Goal: Task Accomplishment & Management: Use online tool/utility

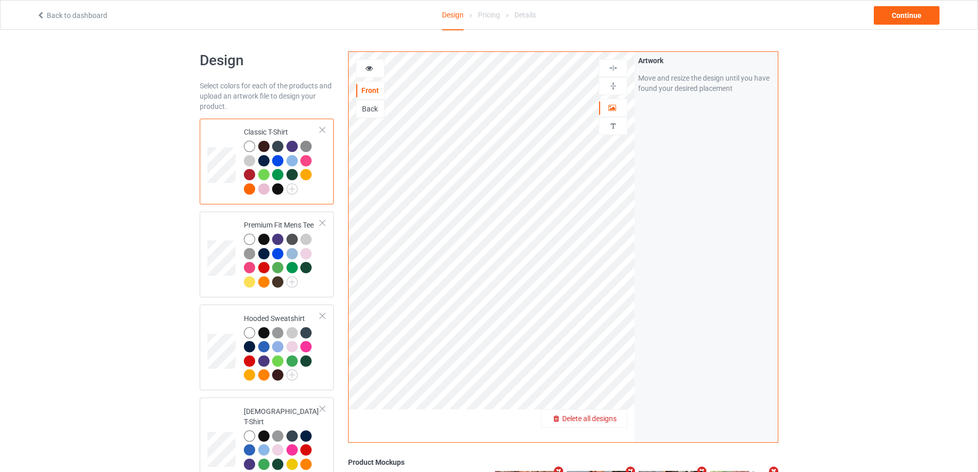
click at [612, 417] on span "Delete all designs" at bounding box center [589, 418] width 54 height 8
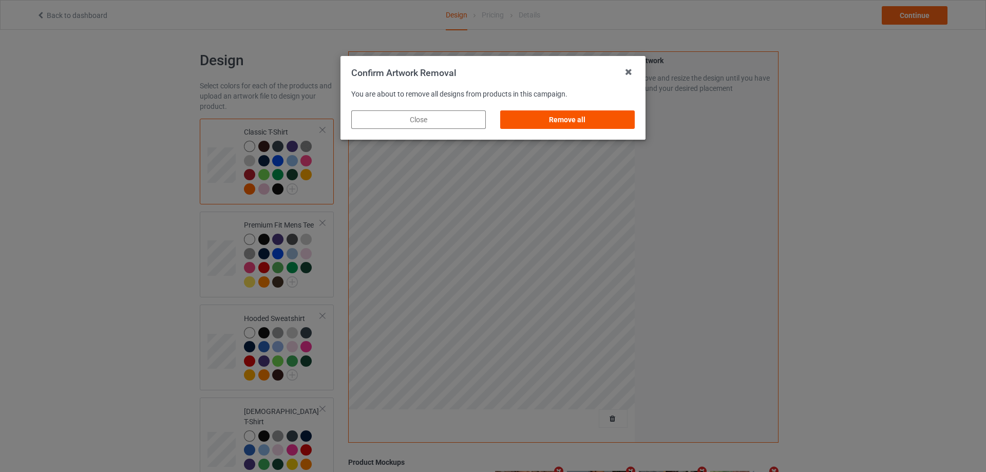
click at [612, 118] on div "Remove all" at bounding box center [567, 119] width 134 height 18
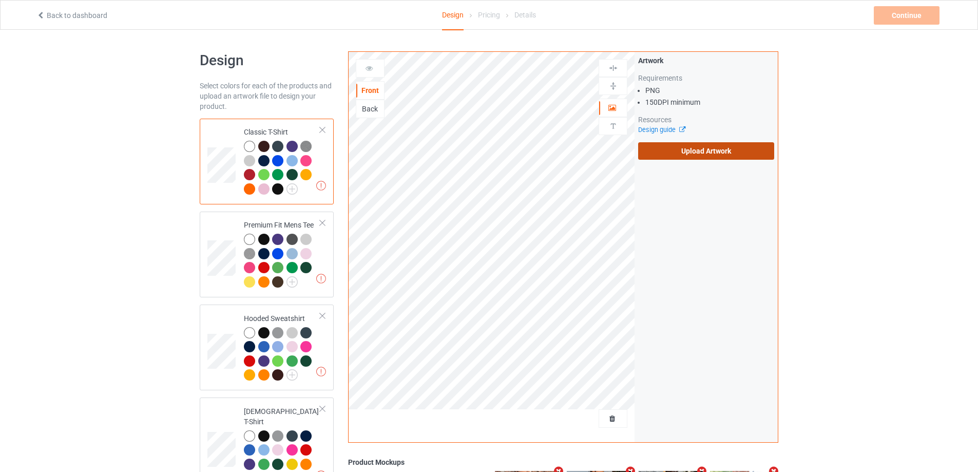
click at [696, 153] on label "Upload Artwork" at bounding box center [706, 150] width 136 height 17
click at [0, 0] on input "Upload Artwork" at bounding box center [0, 0] width 0 height 0
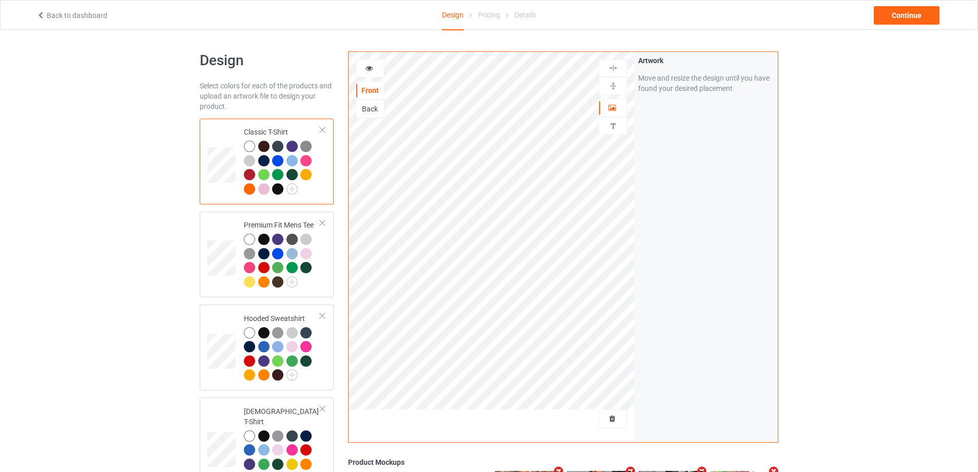
drag, startPoint x: 907, startPoint y: 0, endPoint x: 890, endPoint y: 26, distance: 31.2
click at [907, 1] on div "Back to dashboard Design Pricing Details Continue" at bounding box center [489, 15] width 978 height 30
click at [890, 26] on div "Back to dashboard Design Pricing Details Continue" at bounding box center [488, 15] width 919 height 29
click at [893, 13] on div "Continue" at bounding box center [907, 15] width 66 height 18
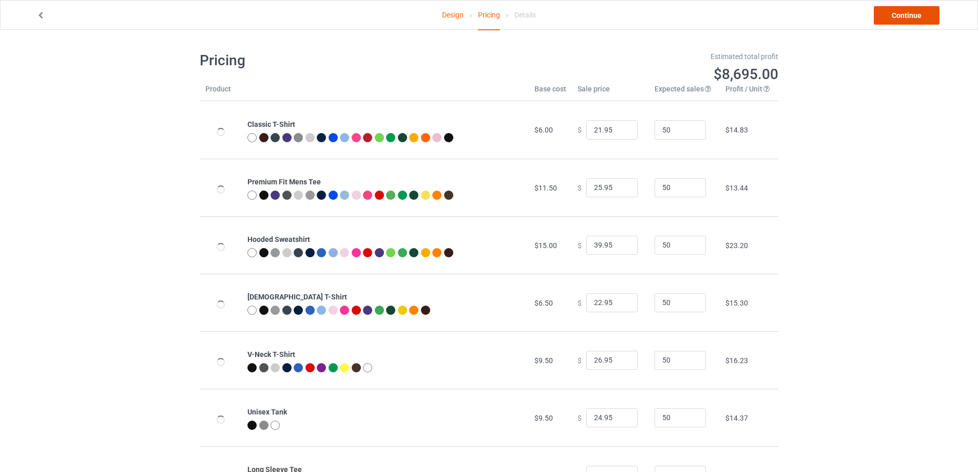
click at [893, 13] on link "Continue" at bounding box center [907, 15] width 66 height 18
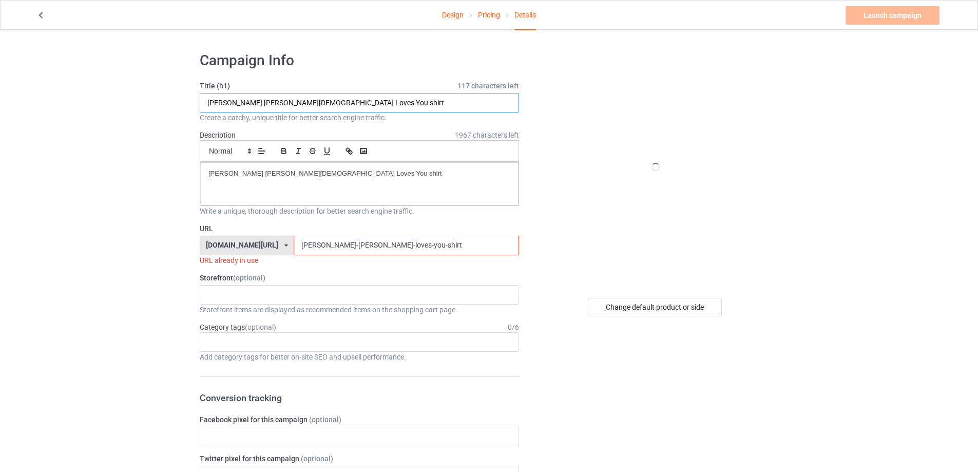
drag, startPoint x: 327, startPoint y: 103, endPoint x: 312, endPoint y: 212, distance: 109.9
paste input "Deebo Samuel BILL"
type input "Deebo Samuel BILL shirt"
drag, startPoint x: 178, startPoint y: 165, endPoint x: 157, endPoint y: 180, distance: 25.8
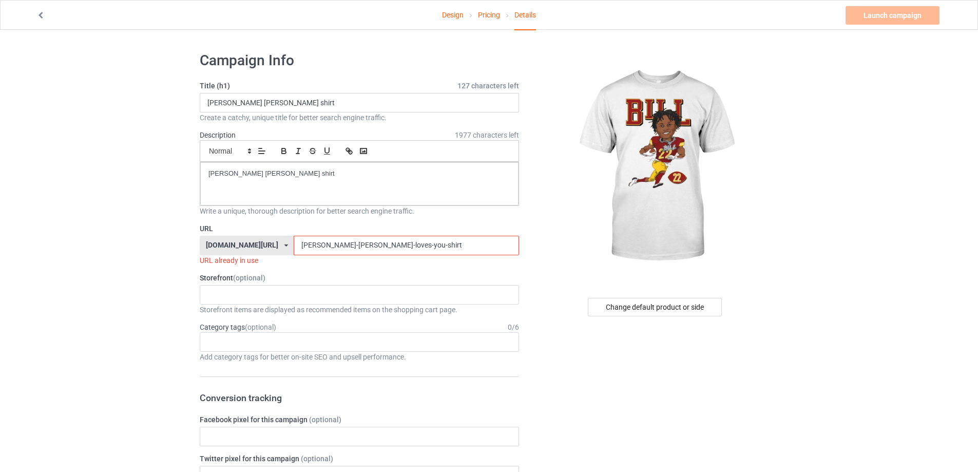
drag, startPoint x: 383, startPoint y: 241, endPoint x: 186, endPoint y: 241, distance: 197.6
paste input "deebo-samuel-bill"
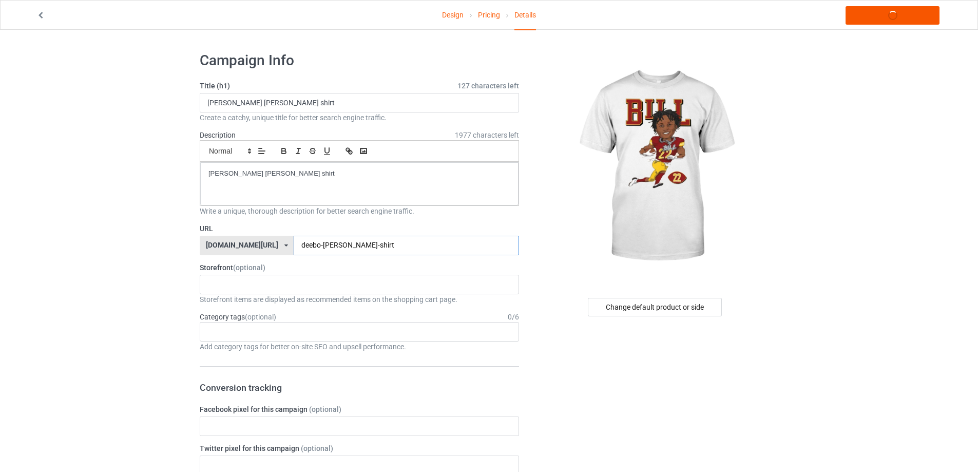
type input "deebo-samuel-bill-shirt"
click at [872, 17] on link "Launch campaign" at bounding box center [892, 15] width 94 height 18
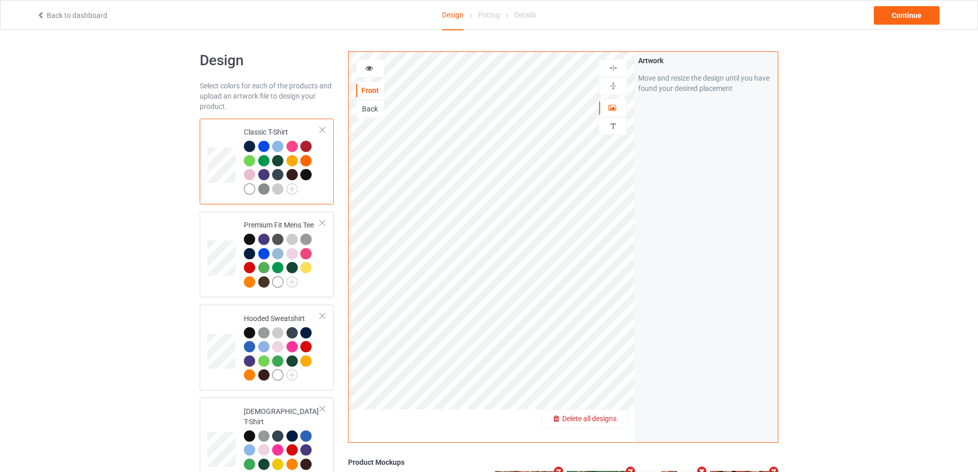
click at [614, 418] on span "Delete all designs" at bounding box center [589, 418] width 54 height 8
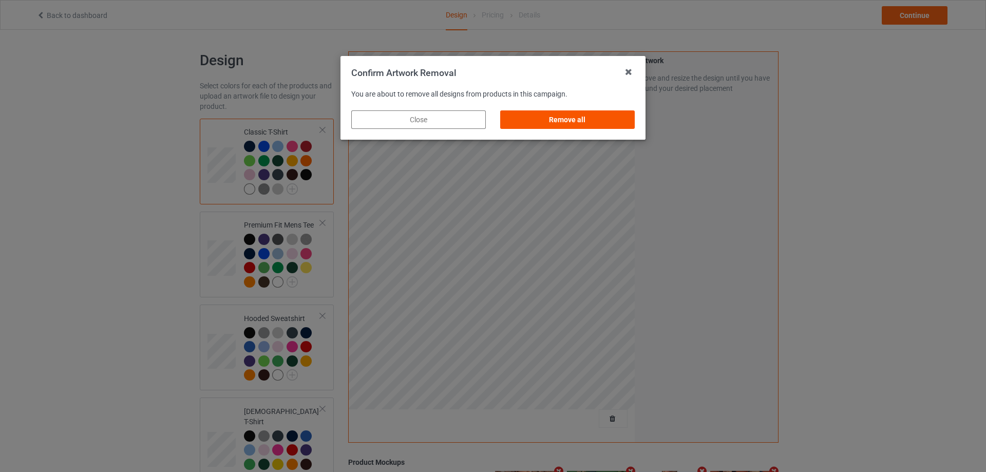
click at [602, 122] on div "Remove all" at bounding box center [567, 119] width 134 height 18
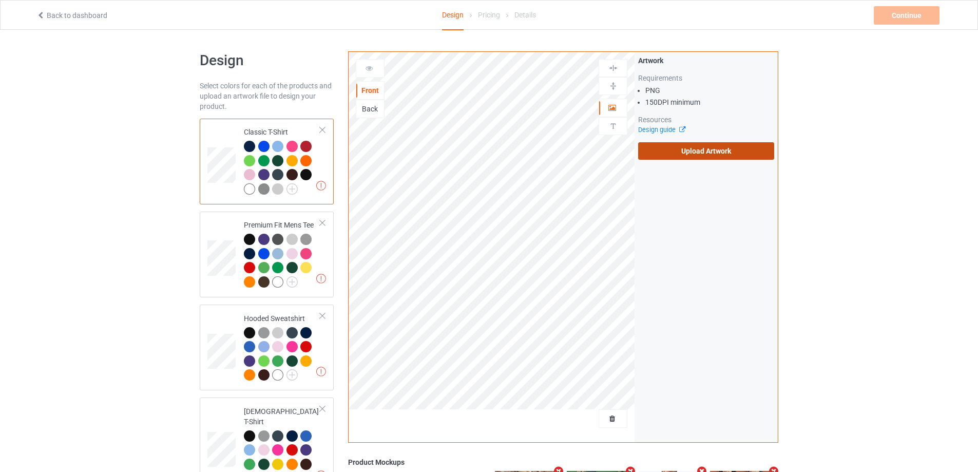
click at [676, 146] on label "Upload Artwork" at bounding box center [706, 150] width 136 height 17
click at [0, 0] on input "Upload Artwork" at bounding box center [0, 0] width 0 height 0
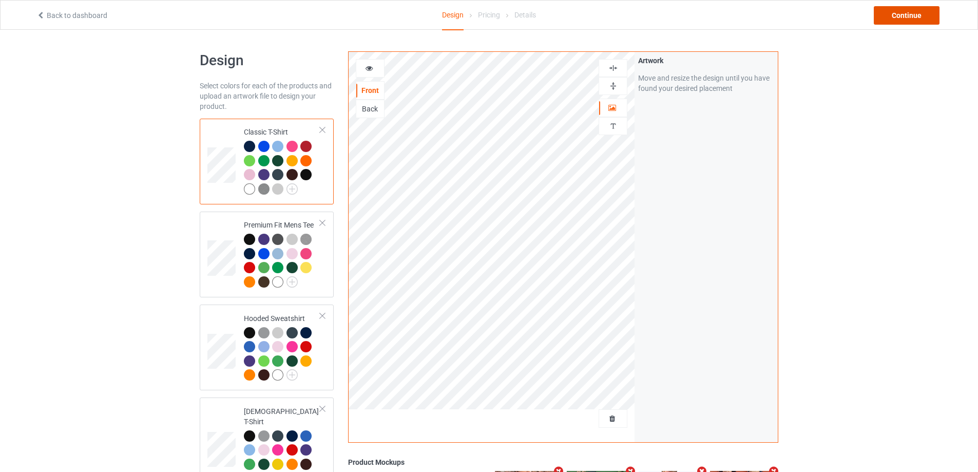
click at [909, 24] on div "Continue" at bounding box center [907, 15] width 66 height 18
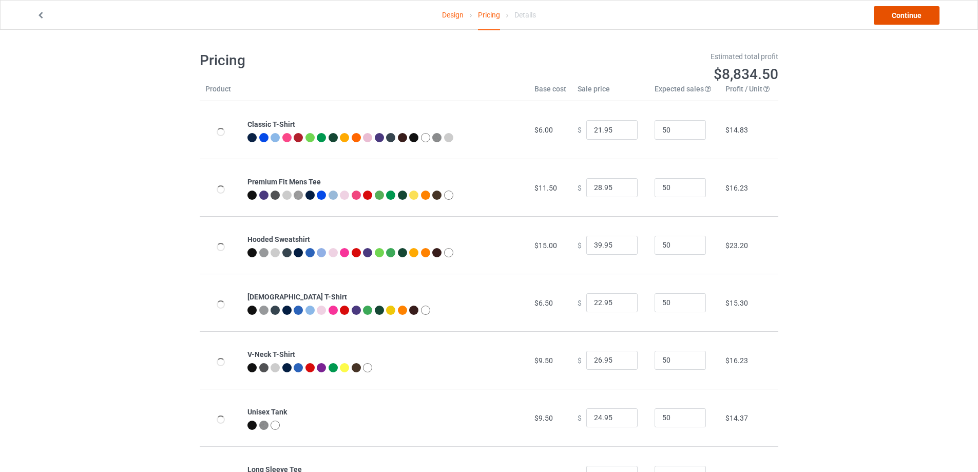
click at [909, 21] on link "Continue" at bounding box center [907, 15] width 66 height 18
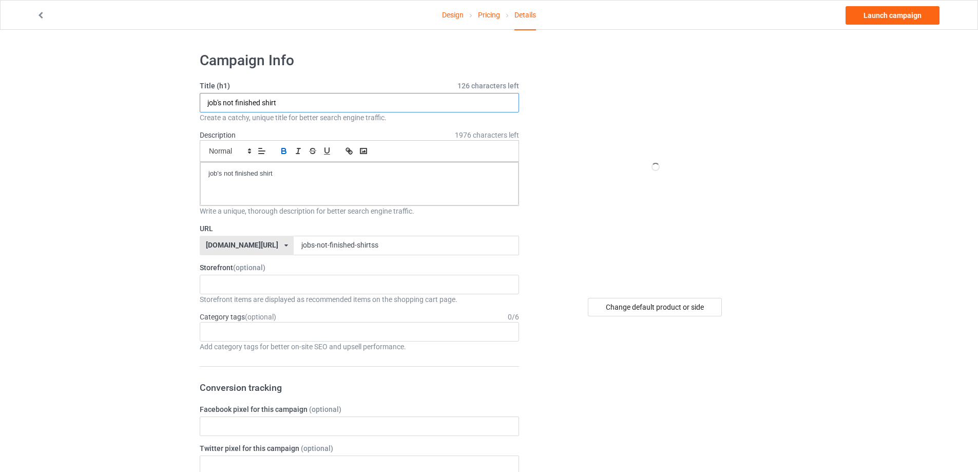
drag, startPoint x: 300, startPoint y: 100, endPoint x: 283, endPoint y: 154, distance: 56.3
paste input "250 Years of Freedom S"
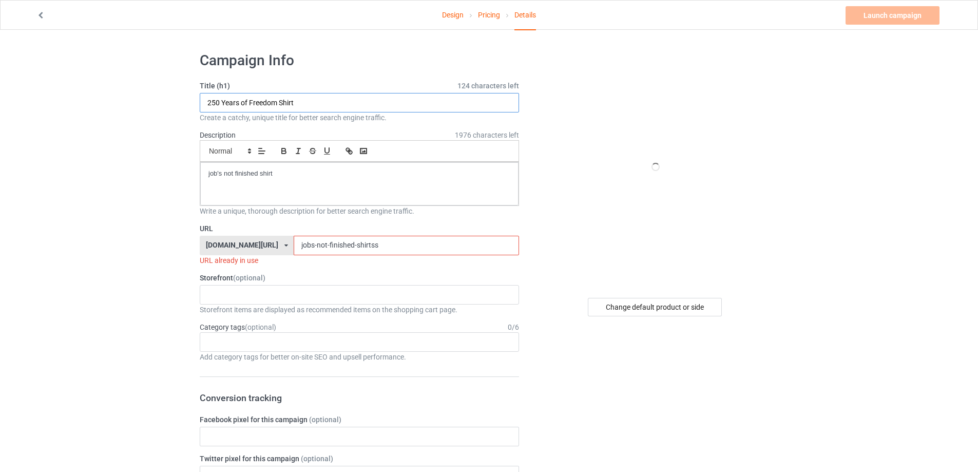
type input "250 Years of Freedom Shirt"
drag, startPoint x: 324, startPoint y: 185, endPoint x: 137, endPoint y: 172, distance: 187.8
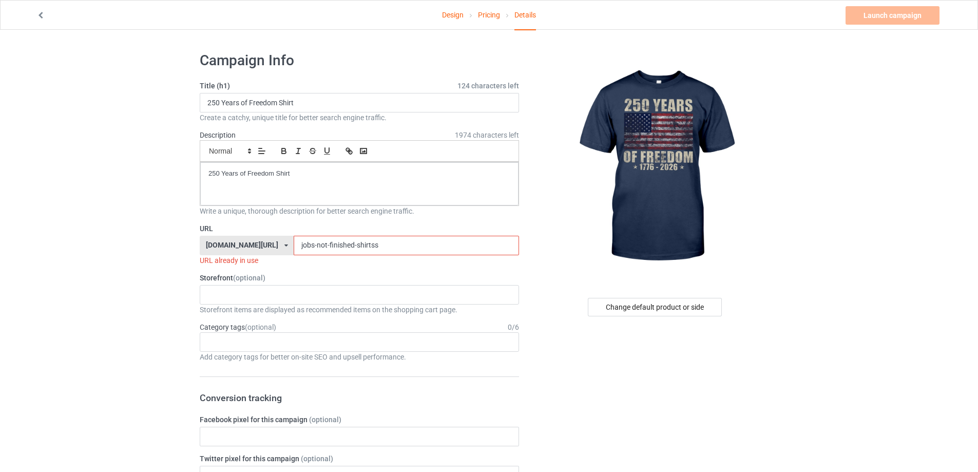
drag, startPoint x: 359, startPoint y: 246, endPoint x: 253, endPoint y: 253, distance: 106.5
click at [236, 257] on div "URL [DOMAIN_NAME][URL] [DOMAIN_NAME][URL] [DOMAIN_NAME][URL] 5cd2f964b197f721e1…" at bounding box center [359, 244] width 319 height 42
paste input "250-years-of-freedom-t-shirt"
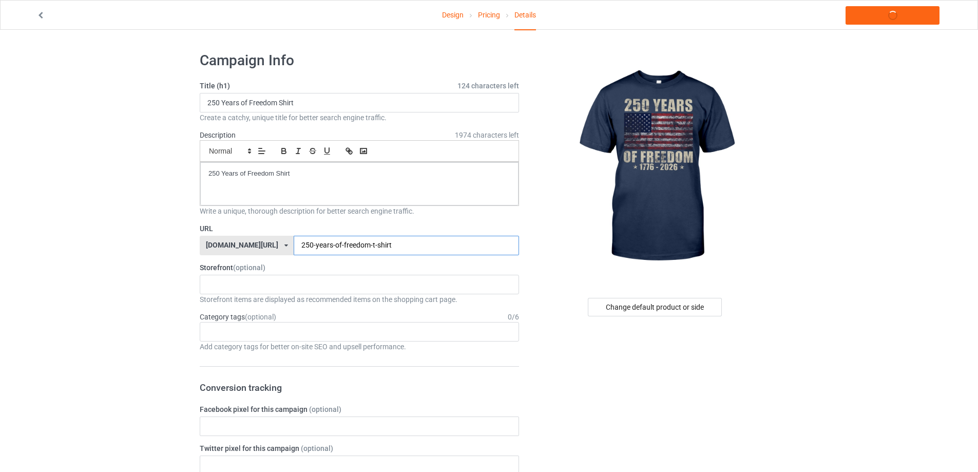
click at [349, 245] on input "250-years-of-freedom-t-shirt" at bounding box center [406, 246] width 225 height 20
type input "250-years-of-freedom-shirt"
click at [915, 15] on link "Launch campaign" at bounding box center [892, 15] width 94 height 18
